Goal: Transaction & Acquisition: Purchase product/service

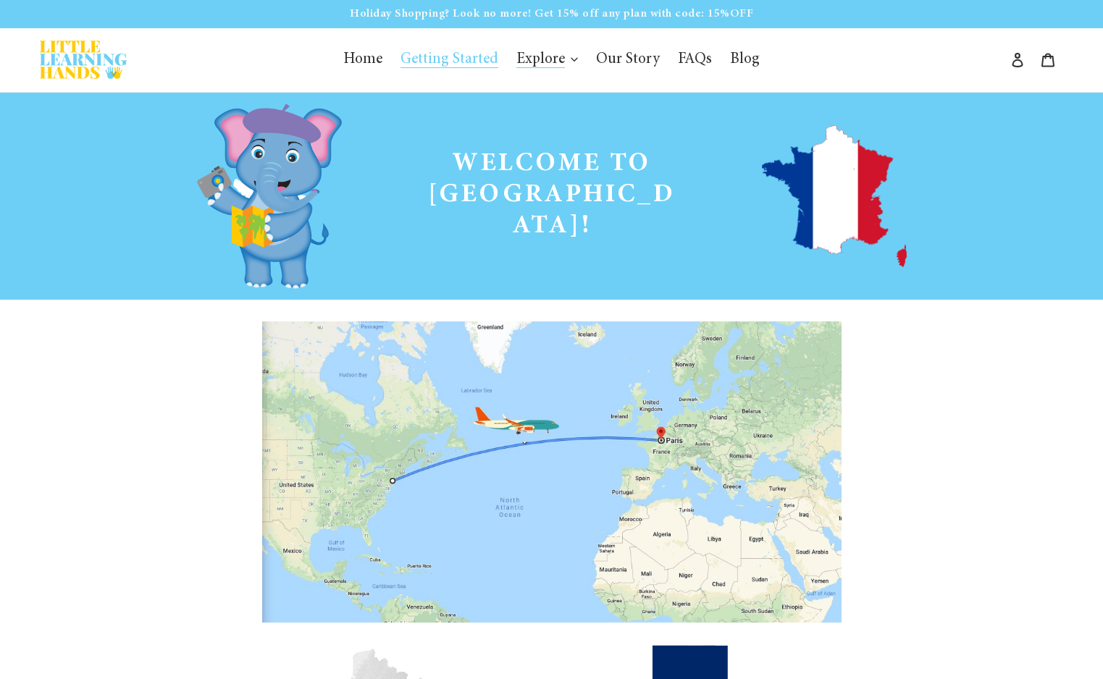
click at [458, 63] on span "Getting Started" at bounding box center [450, 60] width 98 height 16
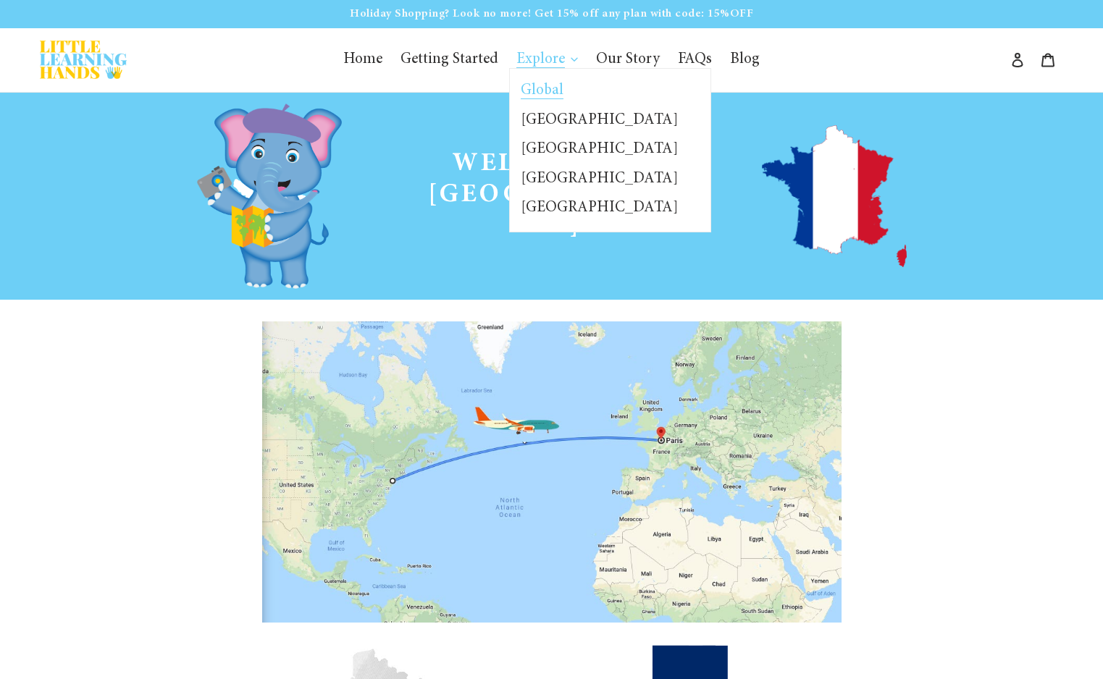
click at [547, 87] on span "Global" at bounding box center [542, 91] width 43 height 16
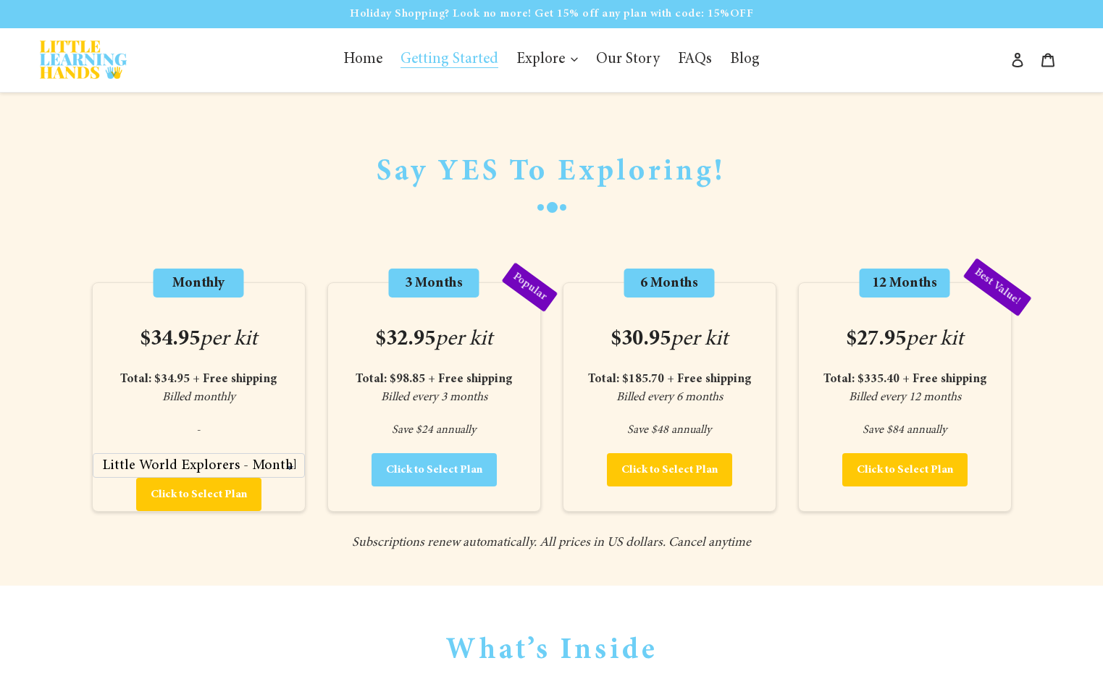
click at [469, 473] on span "Click to Select Plan" at bounding box center [434, 470] width 96 height 12
click at [1043, 56] on icon at bounding box center [1048, 61] width 13 height 14
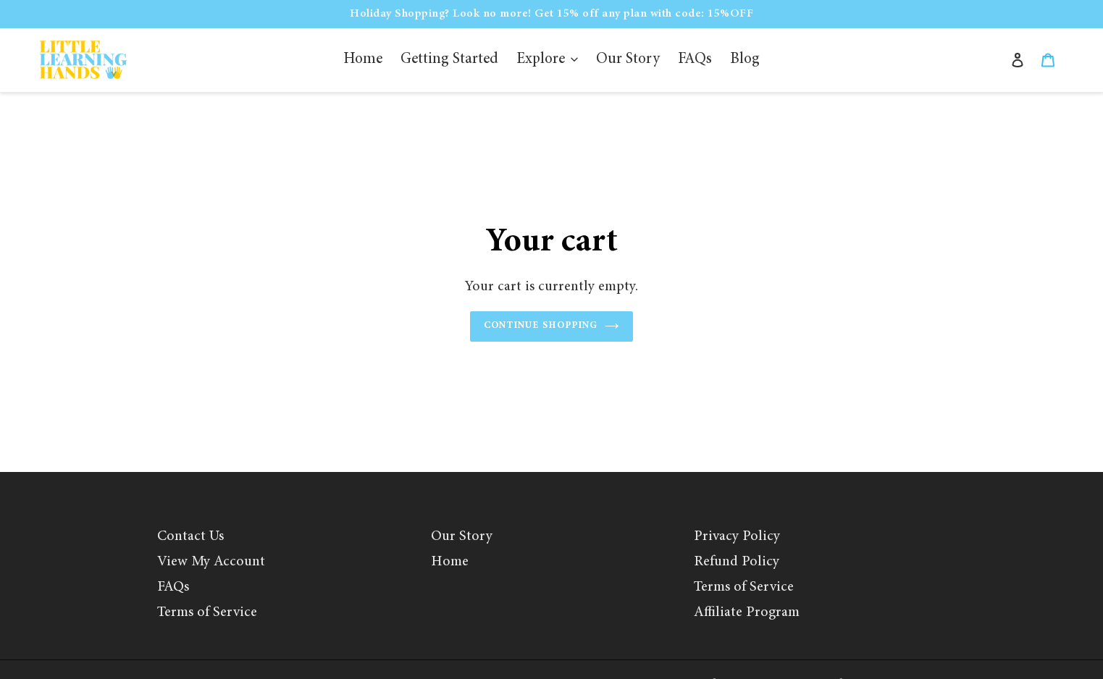
click at [1048, 62] on icon at bounding box center [1048, 60] width 14 height 14
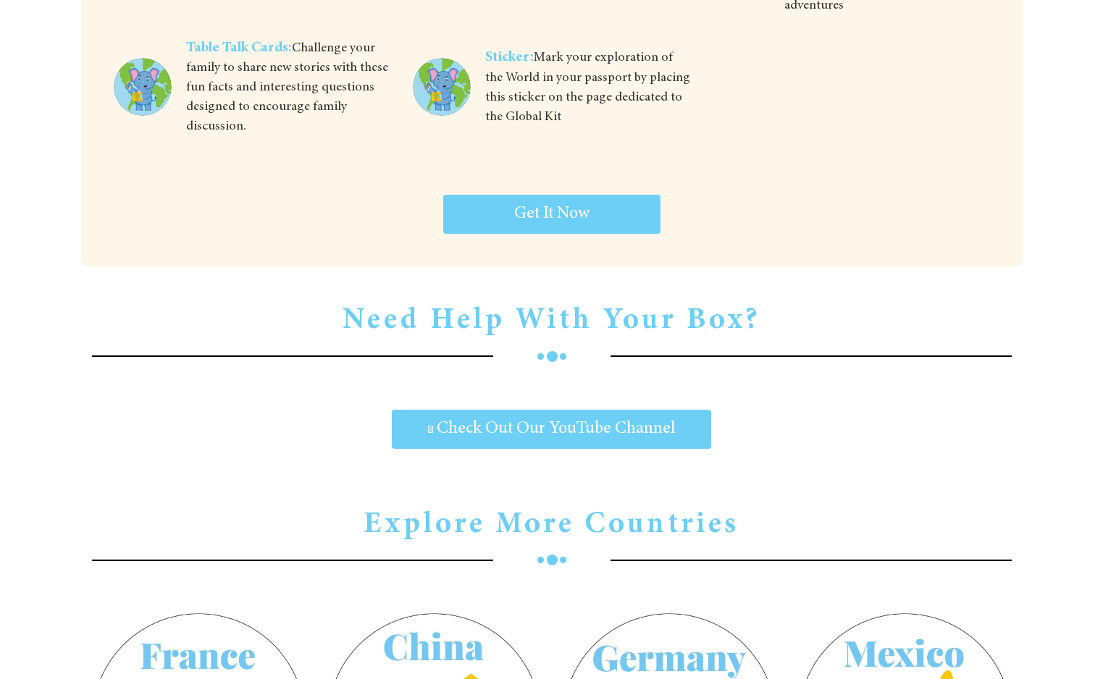
scroll to position [4349, 0]
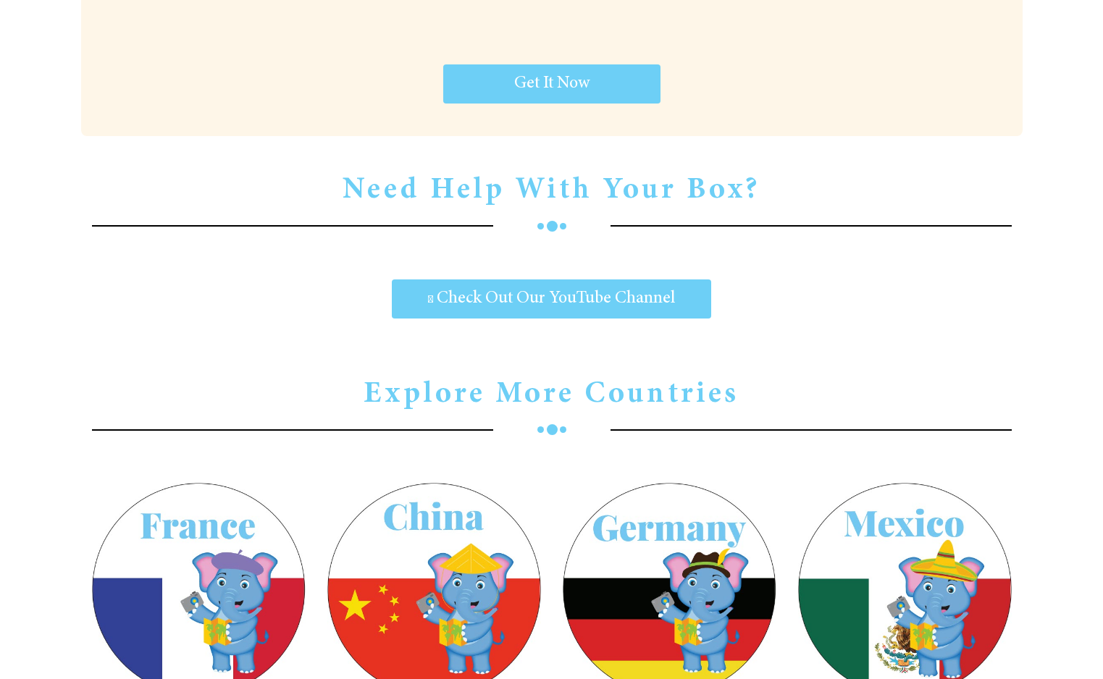
click at [147, 483] on img at bounding box center [199, 589] width 214 height 213
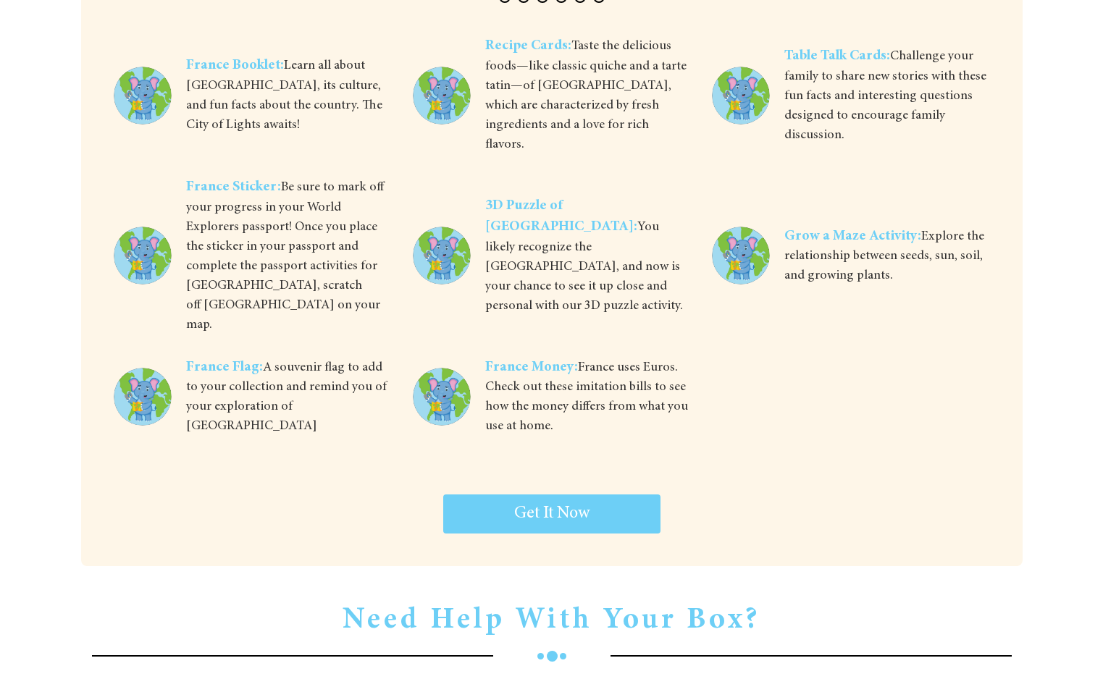
scroll to position [4408, 0]
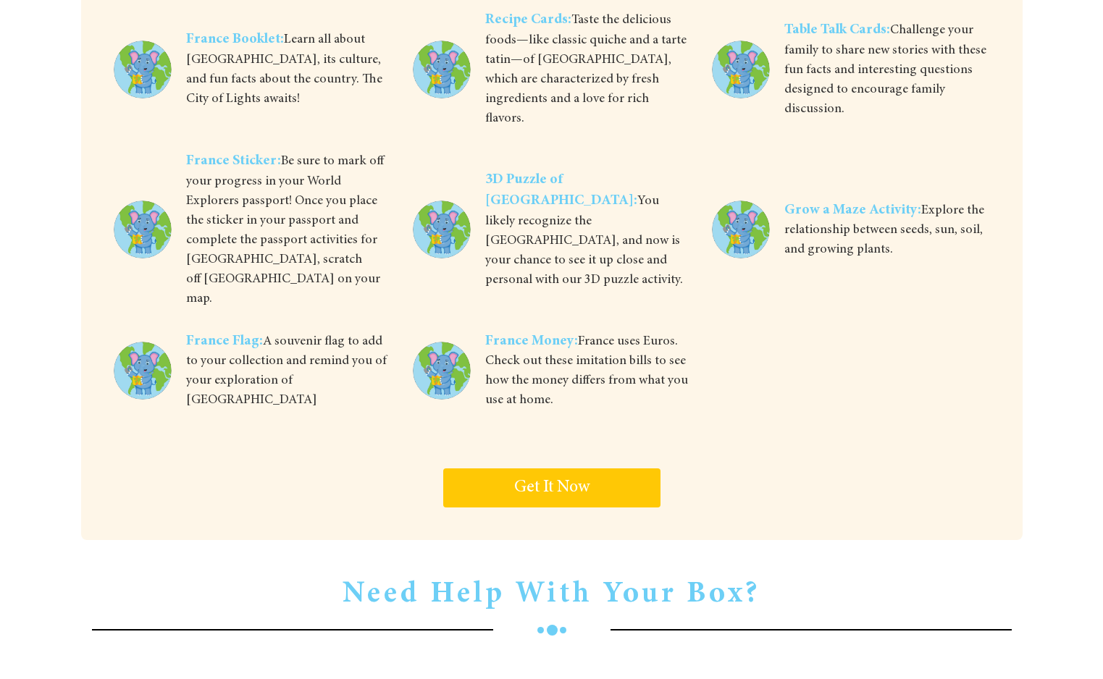
click at [579, 480] on span "Get It Now" at bounding box center [551, 488] width 75 height 17
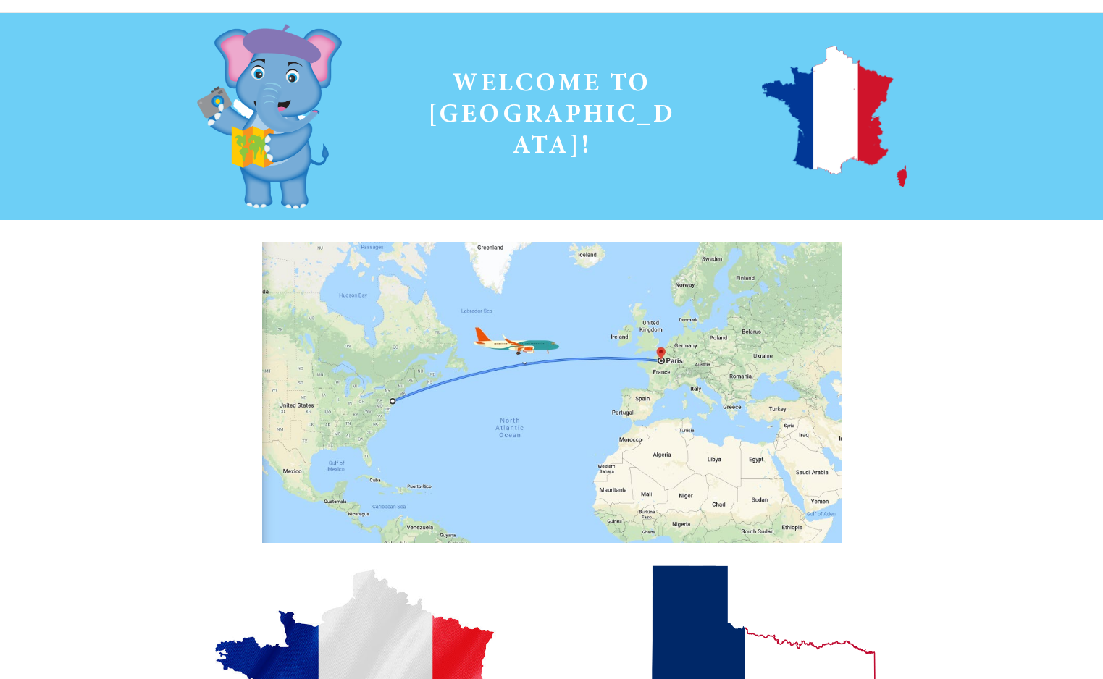
scroll to position [0, 0]
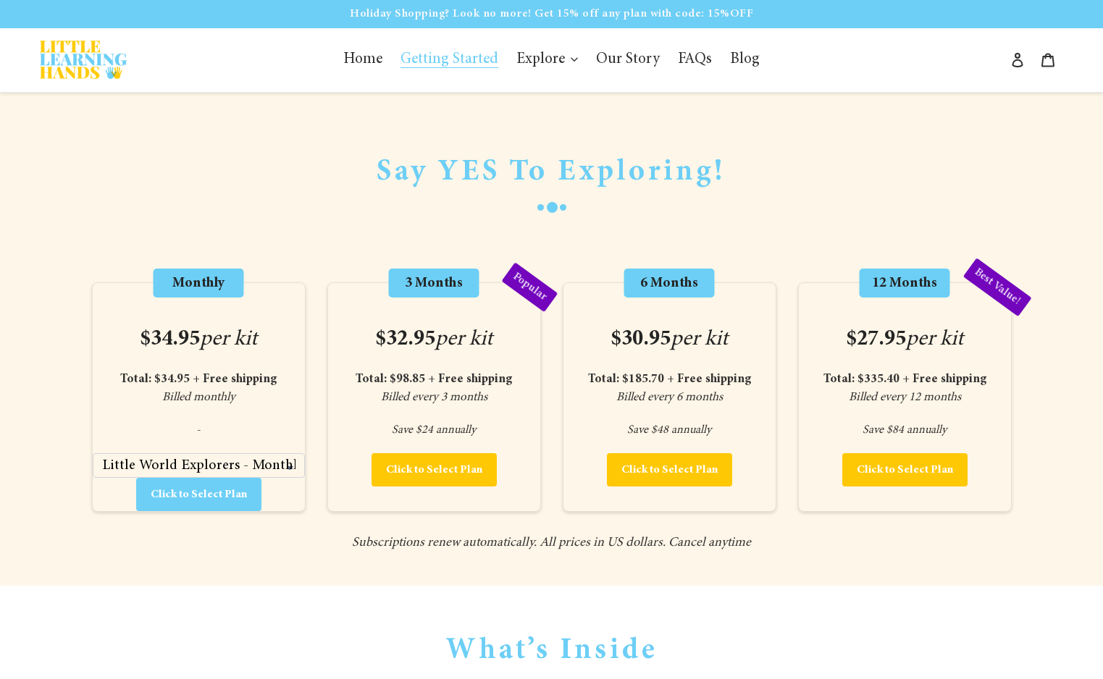
click at [196, 495] on span "Click to Select Plan" at bounding box center [199, 495] width 96 height 12
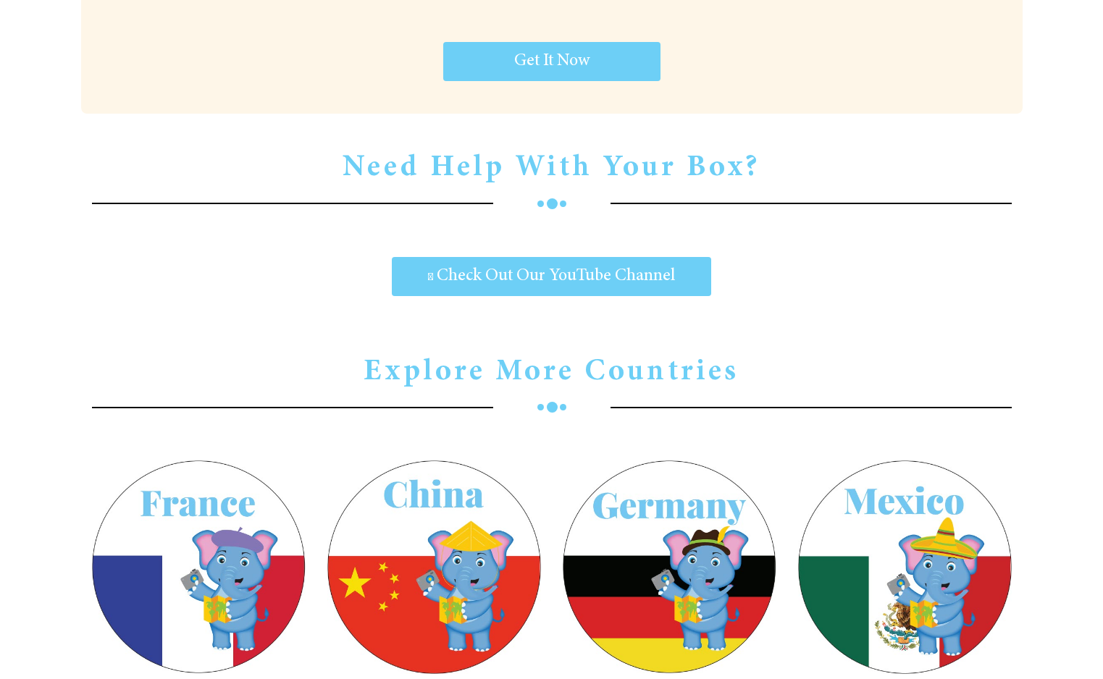
scroll to position [4349, 0]
